Goal: Information Seeking & Learning: Find specific fact

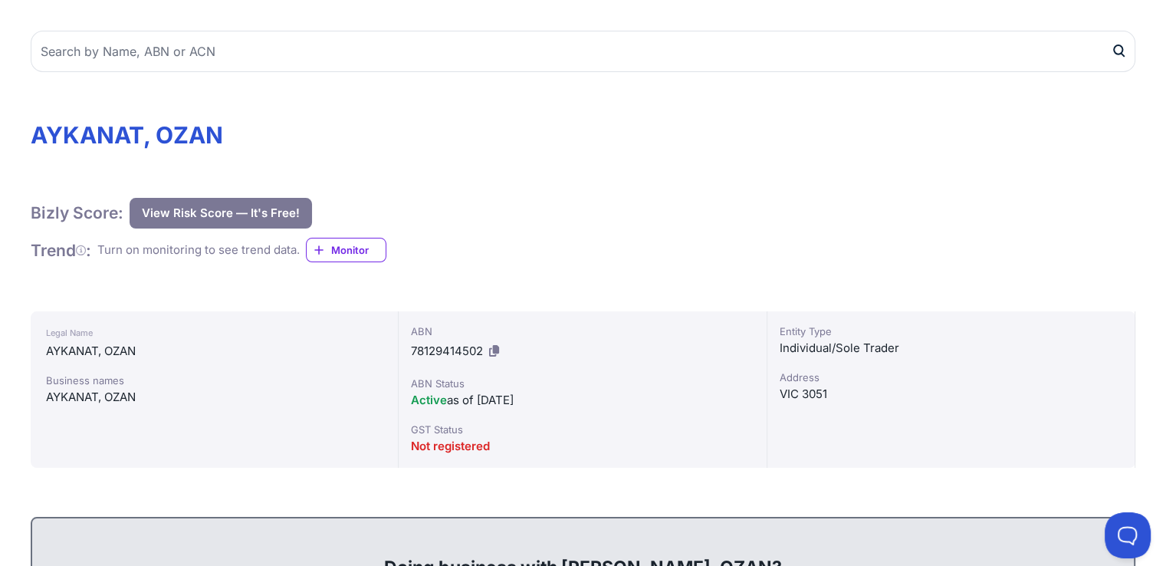
scroll to position [153, 0]
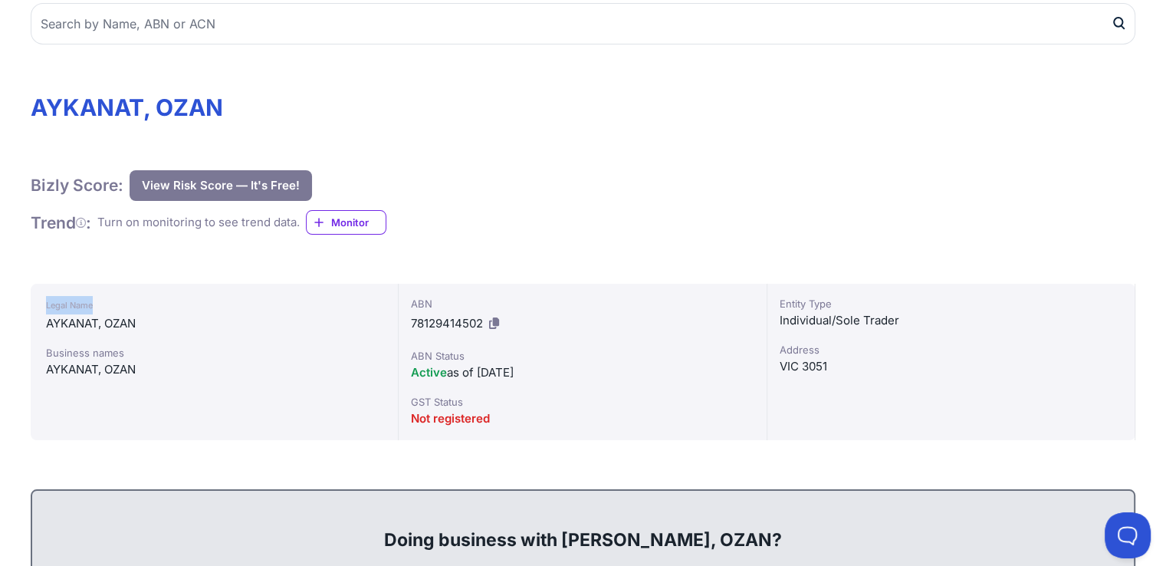
drag, startPoint x: 31, startPoint y: 310, endPoint x: 153, endPoint y: 311, distance: 121.1
click at [153, 311] on div "Legal Name [PERSON_NAME] Business names AYKANAT, [GEOGRAPHIC_DATA]" at bounding box center [215, 362] width 368 height 156
drag, startPoint x: 46, startPoint y: 374, endPoint x: 249, endPoint y: 374, distance: 203.1
click at [202, 374] on div "AYKANAT, OZAN" at bounding box center [214, 369] width 337 height 18
drag, startPoint x: 404, startPoint y: 320, endPoint x: 549, endPoint y: 327, distance: 145.1
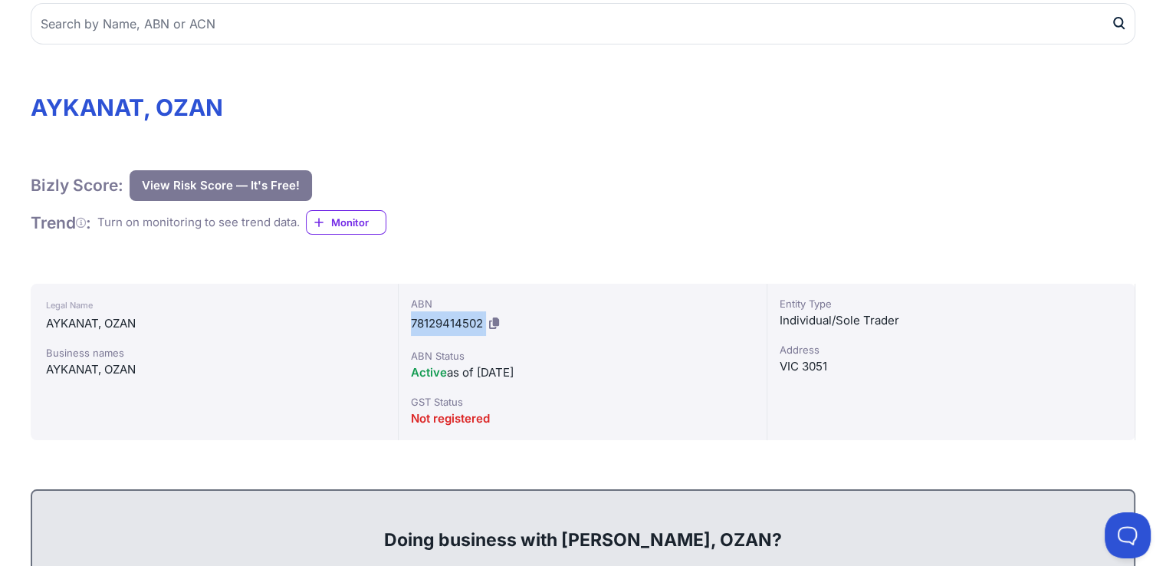
click at [549, 327] on div "ABN 78129414502 ABN Status Active as of [DATE] GST Status Not registered" at bounding box center [583, 362] width 368 height 156
click at [548, 325] on div "ABN 78129414502" at bounding box center [582, 316] width 343 height 40
drag, startPoint x: 412, startPoint y: 372, endPoint x: 561, endPoint y: 370, distance: 148.7
click at [561, 370] on div "Active as of [DATE]" at bounding box center [582, 372] width 343 height 18
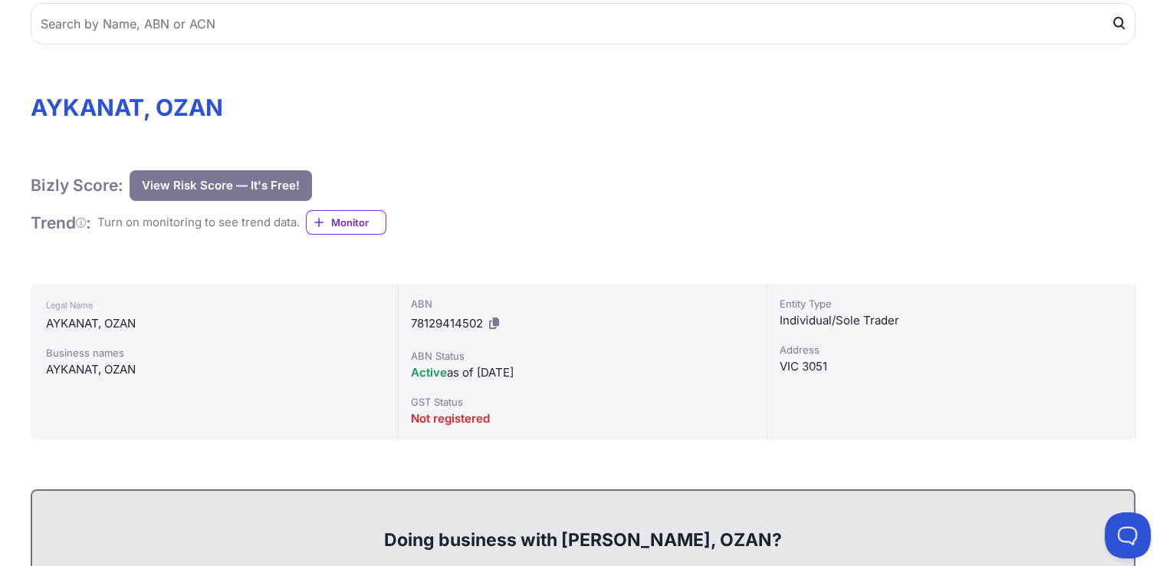
drag, startPoint x: 475, startPoint y: 369, endPoint x: 580, endPoint y: 371, distance: 104.3
click at [580, 371] on div "Active as of [DATE]" at bounding box center [582, 372] width 343 height 18
click at [572, 363] on div "Active as of [DATE]" at bounding box center [582, 372] width 343 height 18
drag, startPoint x: 481, startPoint y: 422, endPoint x: 574, endPoint y: 409, distance: 93.8
click at [566, 410] on div "ABN 78129414502 ABN Status Active as of [DATE] GST Status Not registered" at bounding box center [583, 362] width 368 height 156
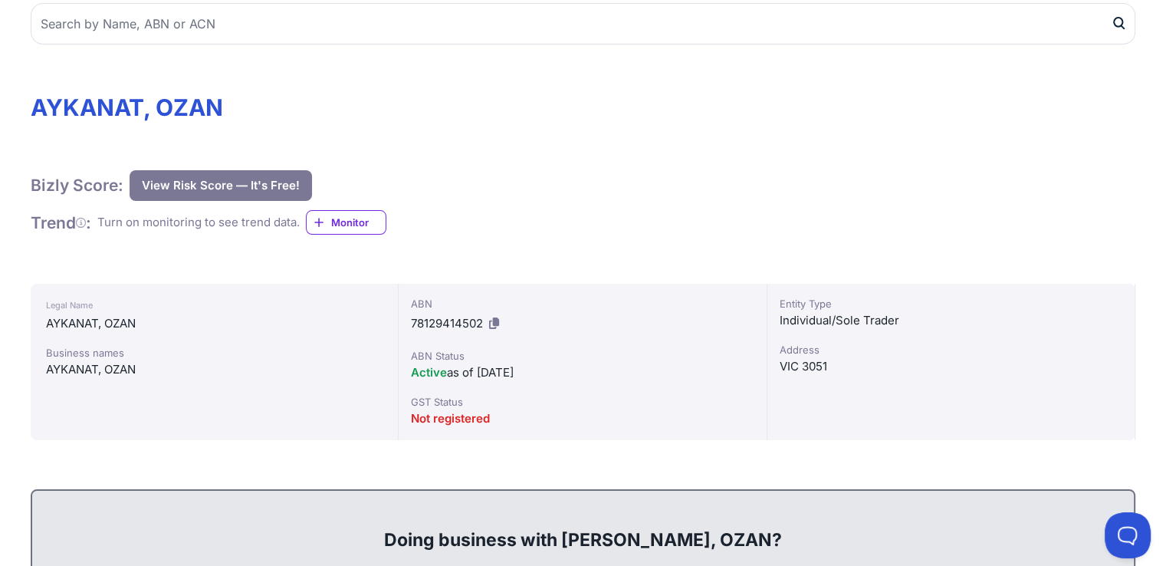
click at [563, 375] on div "Active as of [DATE]" at bounding box center [582, 372] width 343 height 18
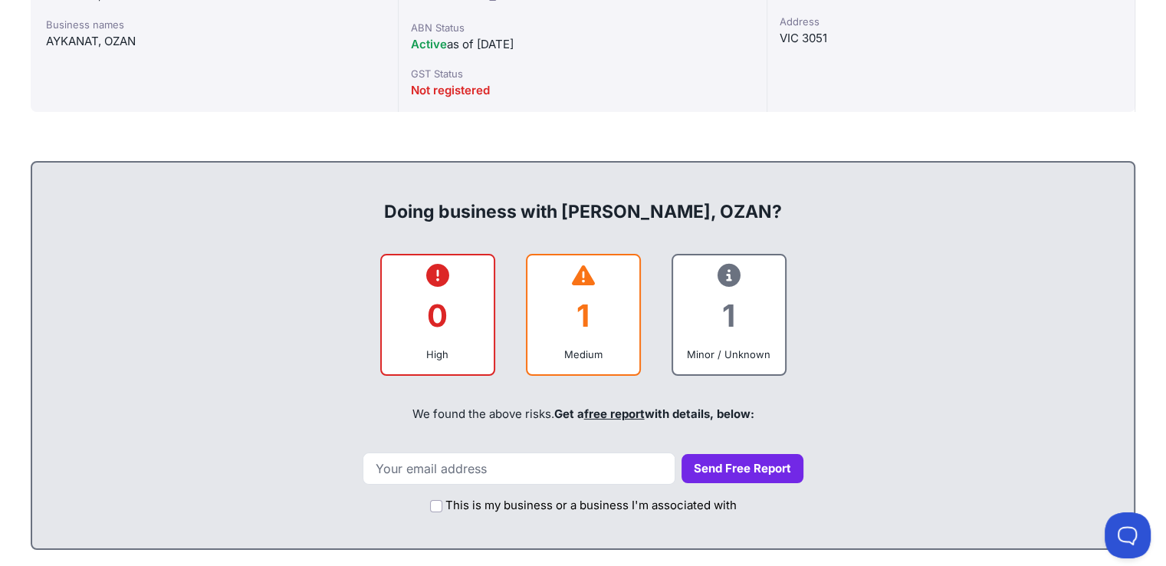
scroll to position [613, 0]
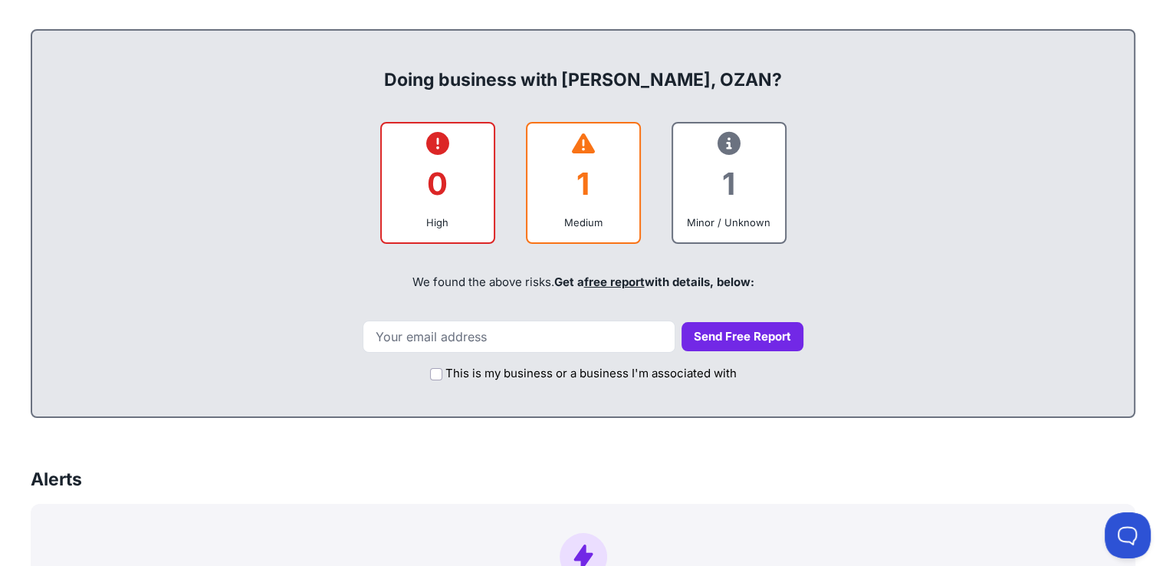
click at [582, 179] on div "1" at bounding box center [583, 184] width 87 height 62
click at [710, 192] on div "1" at bounding box center [728, 184] width 87 height 62
click at [715, 139] on div at bounding box center [728, 145] width 87 height 18
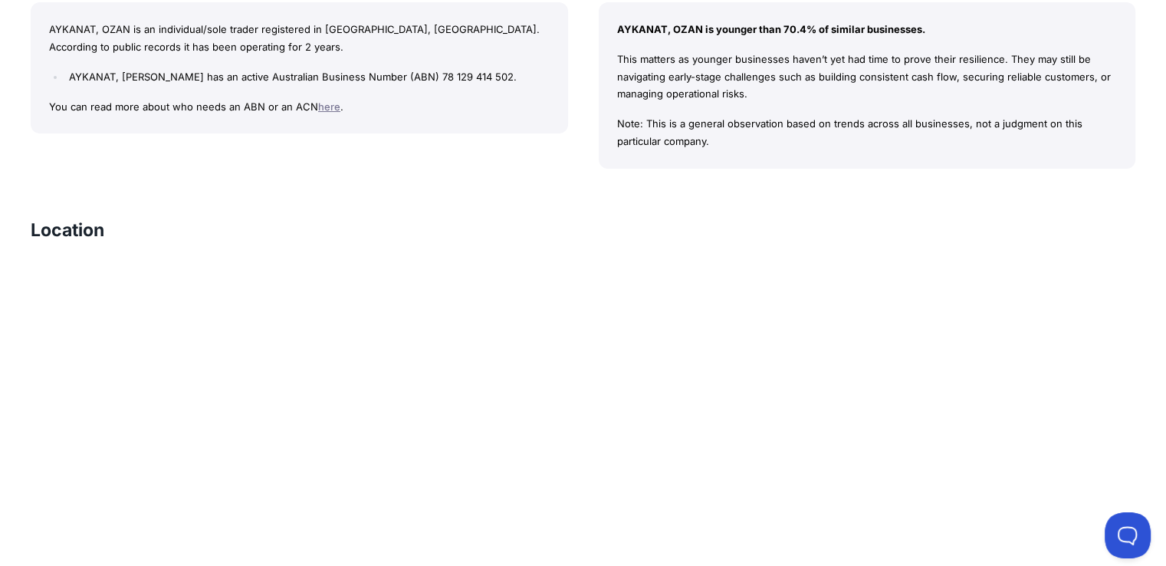
scroll to position [1303, 0]
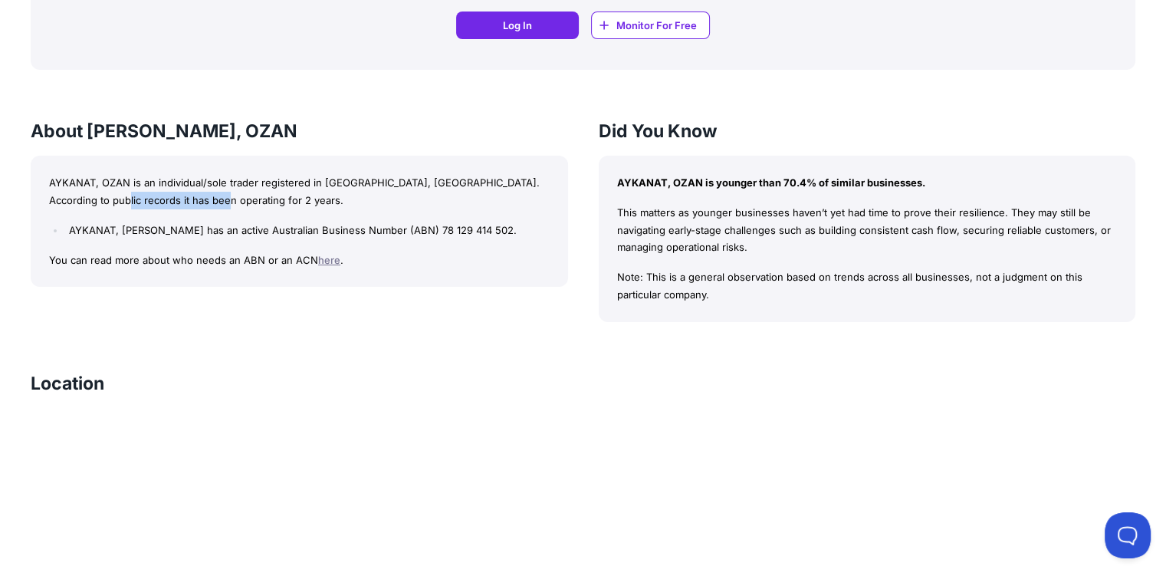
drag, startPoint x: 102, startPoint y: 200, endPoint x: 202, endPoint y: 200, distance: 100.4
click at [171, 200] on p "AYKANAT, OZAN is an individual/sole trader registered in [GEOGRAPHIC_DATA], [GE…" at bounding box center [299, 191] width 501 height 35
click at [205, 200] on p "AYKANAT, OZAN is an individual/sole trader registered in [GEOGRAPHIC_DATA], [GE…" at bounding box center [299, 191] width 501 height 35
drag, startPoint x: 257, startPoint y: 228, endPoint x: 421, endPoint y: 228, distance: 164.0
click at [420, 228] on li "AYKANAT, [PERSON_NAME] has an active Australian Business Number (ABN) 78 129 41…" at bounding box center [307, 231] width 484 height 18
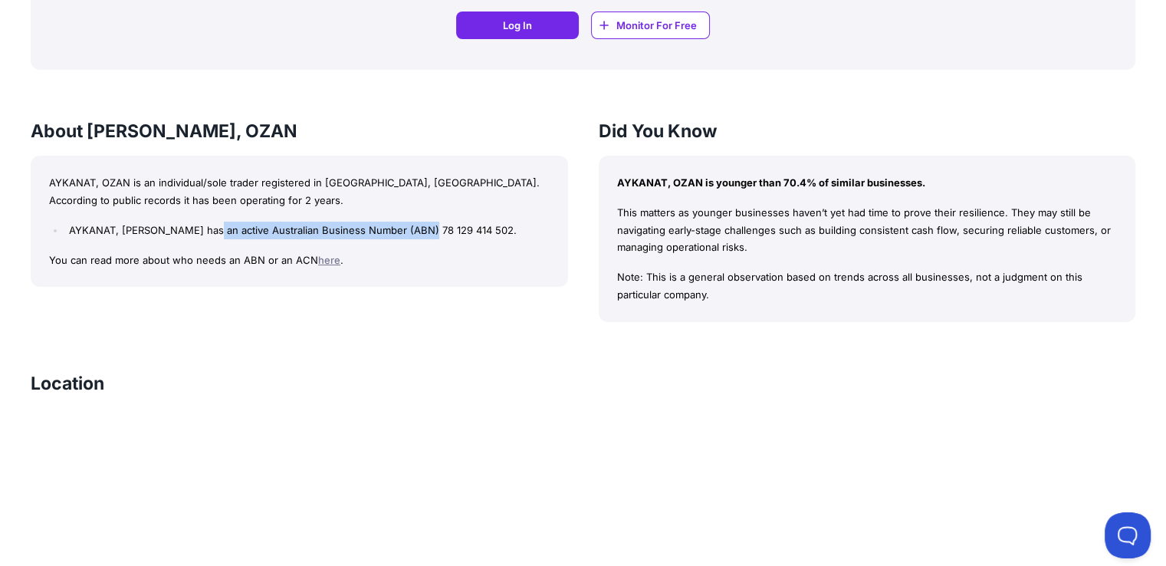
click at [421, 228] on li "AYKANAT, [PERSON_NAME] has an active Australian Business Number (ABN) 78 129 41…" at bounding box center [307, 231] width 484 height 18
drag, startPoint x: 628, startPoint y: 179, endPoint x: 757, endPoint y: 176, distance: 129.6
click at [742, 176] on p "AYKANAT, OZAN is younger than 70.4% of similar businesses." at bounding box center [867, 183] width 501 height 18
click at [783, 176] on p "AYKANAT, OZAN is younger than 70.4% of similar businesses." at bounding box center [867, 183] width 501 height 18
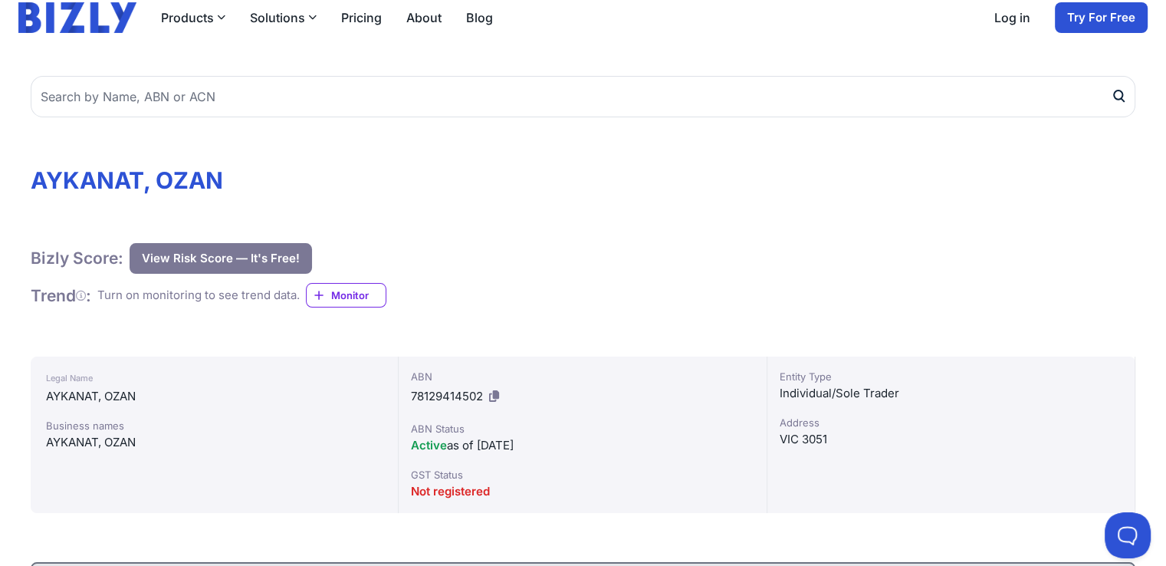
scroll to position [4, 0]
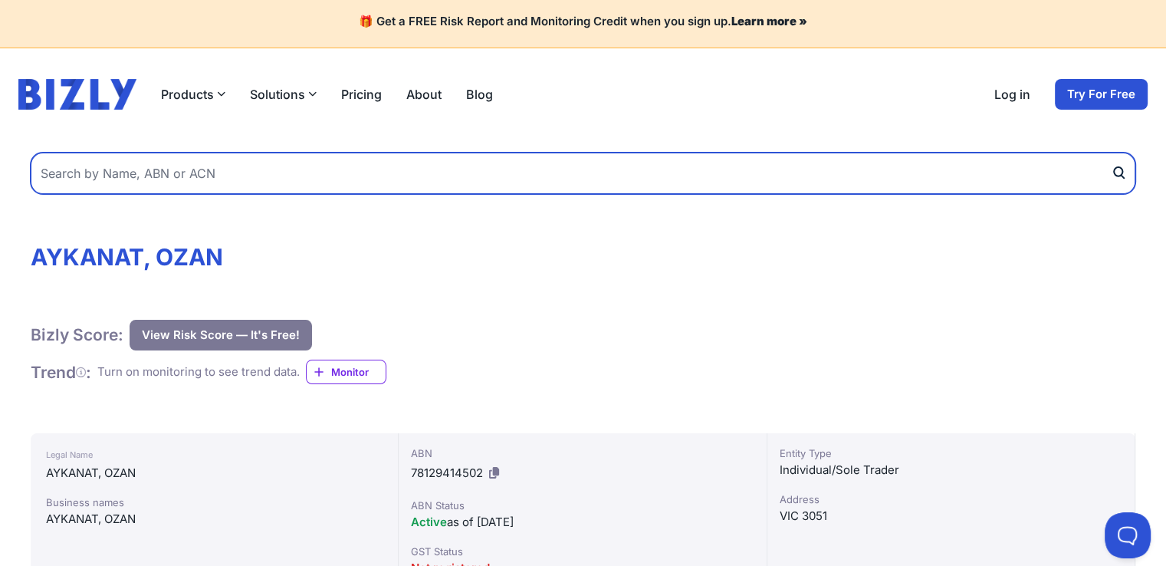
click at [269, 166] on input "text" at bounding box center [583, 173] width 1105 height 41
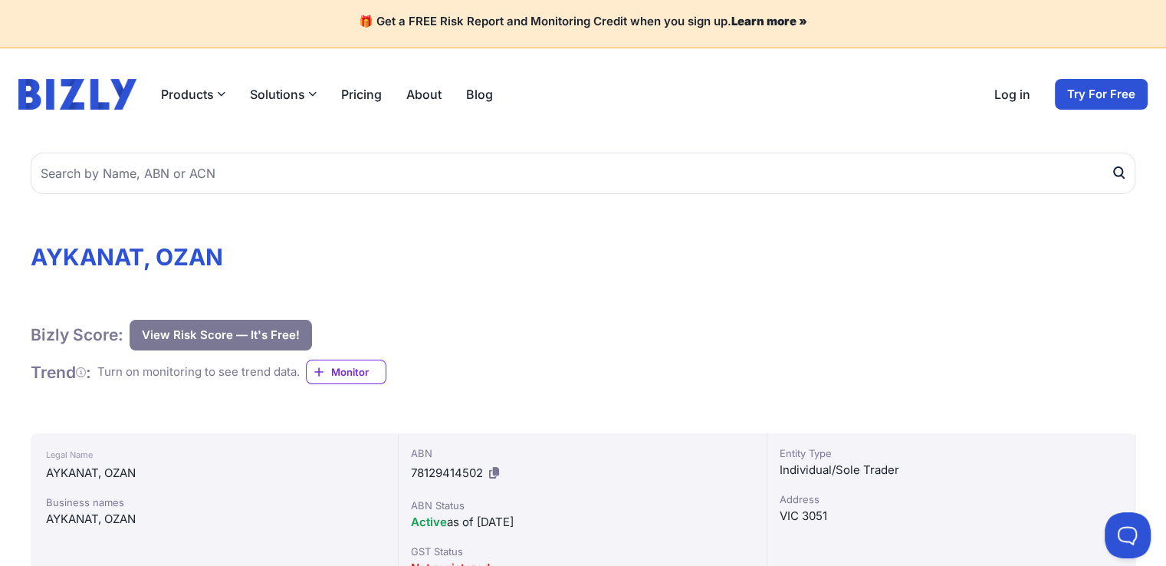
click at [397, 268] on h1 "AYKANAT, OZAN" at bounding box center [583, 257] width 1105 height 28
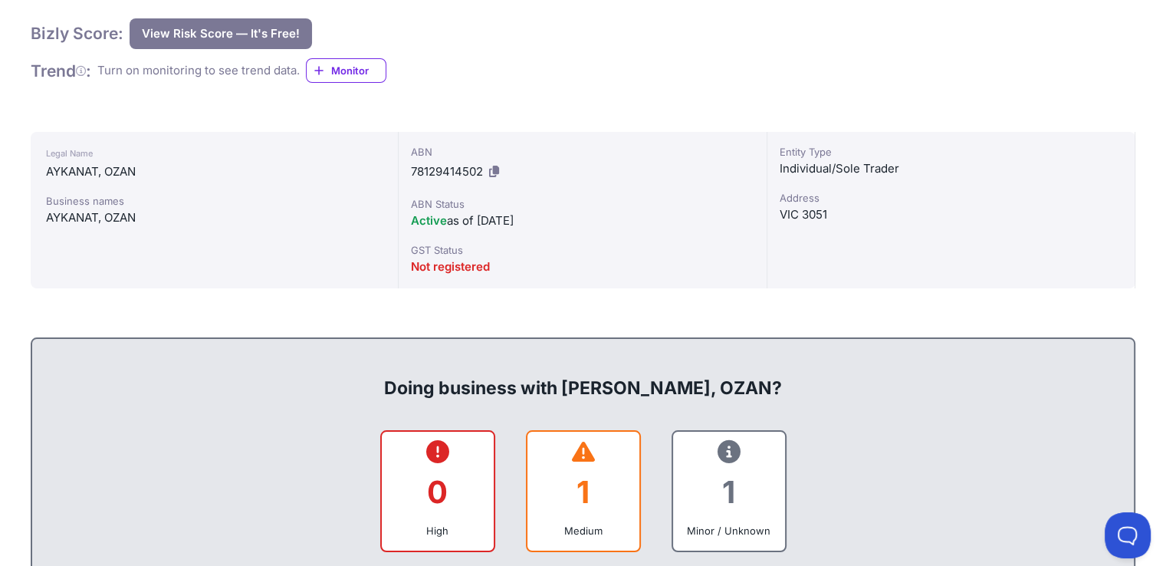
scroll to position [310, 0]
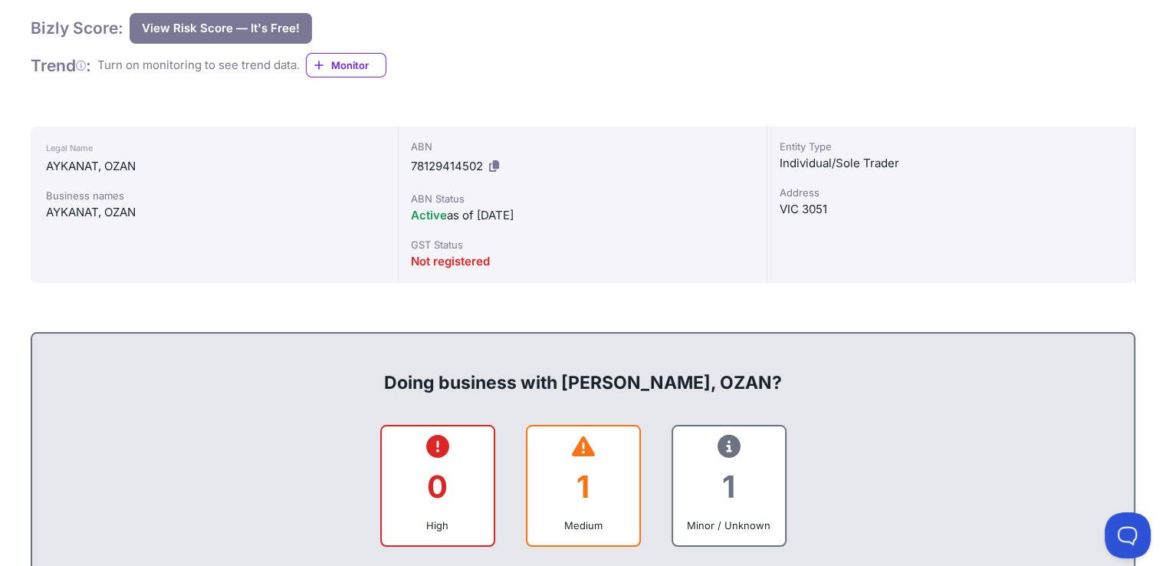
click at [503, 162] on div "ABN 78129414502" at bounding box center [582, 159] width 343 height 40
click at [497, 163] on icon at bounding box center [494, 165] width 10 height 11
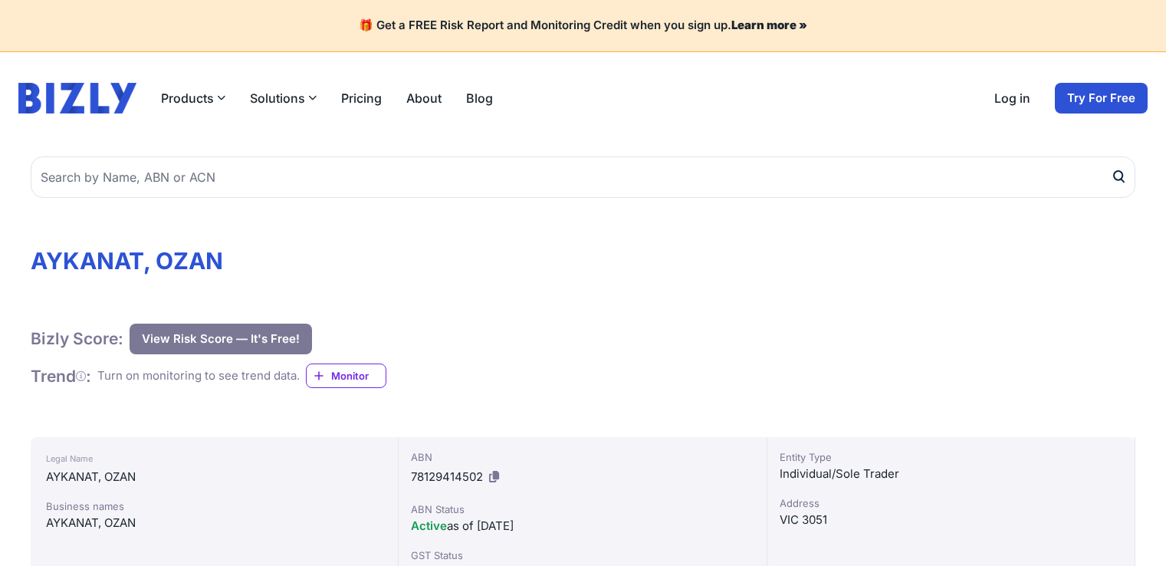
scroll to position [153, 0]
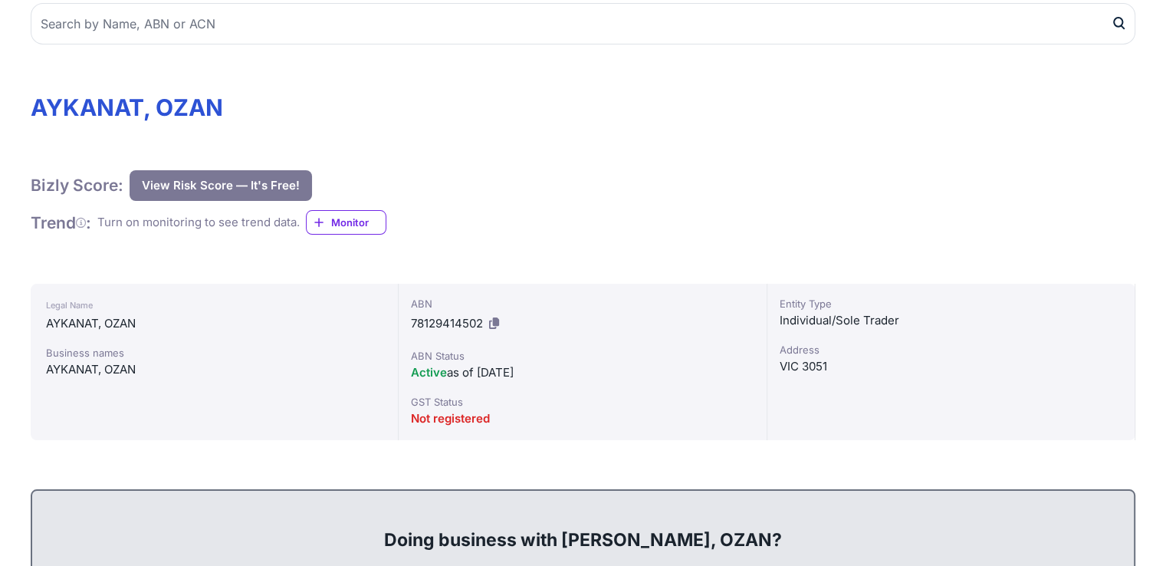
click at [493, 327] on icon at bounding box center [494, 322] width 10 height 11
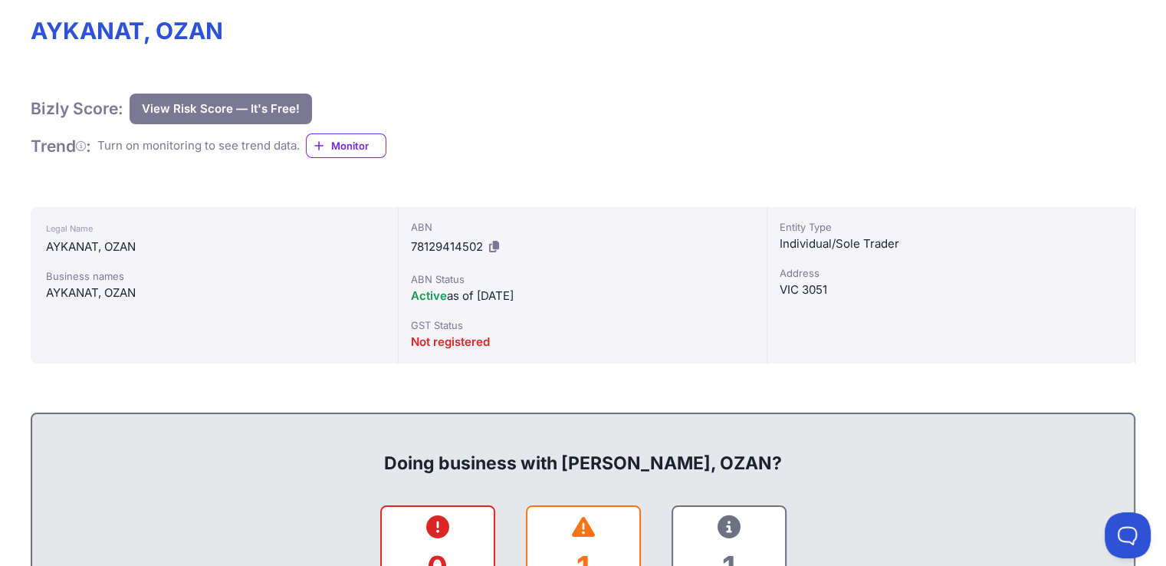
scroll to position [77, 0]
